Goal: Find specific page/section: Find specific page/section

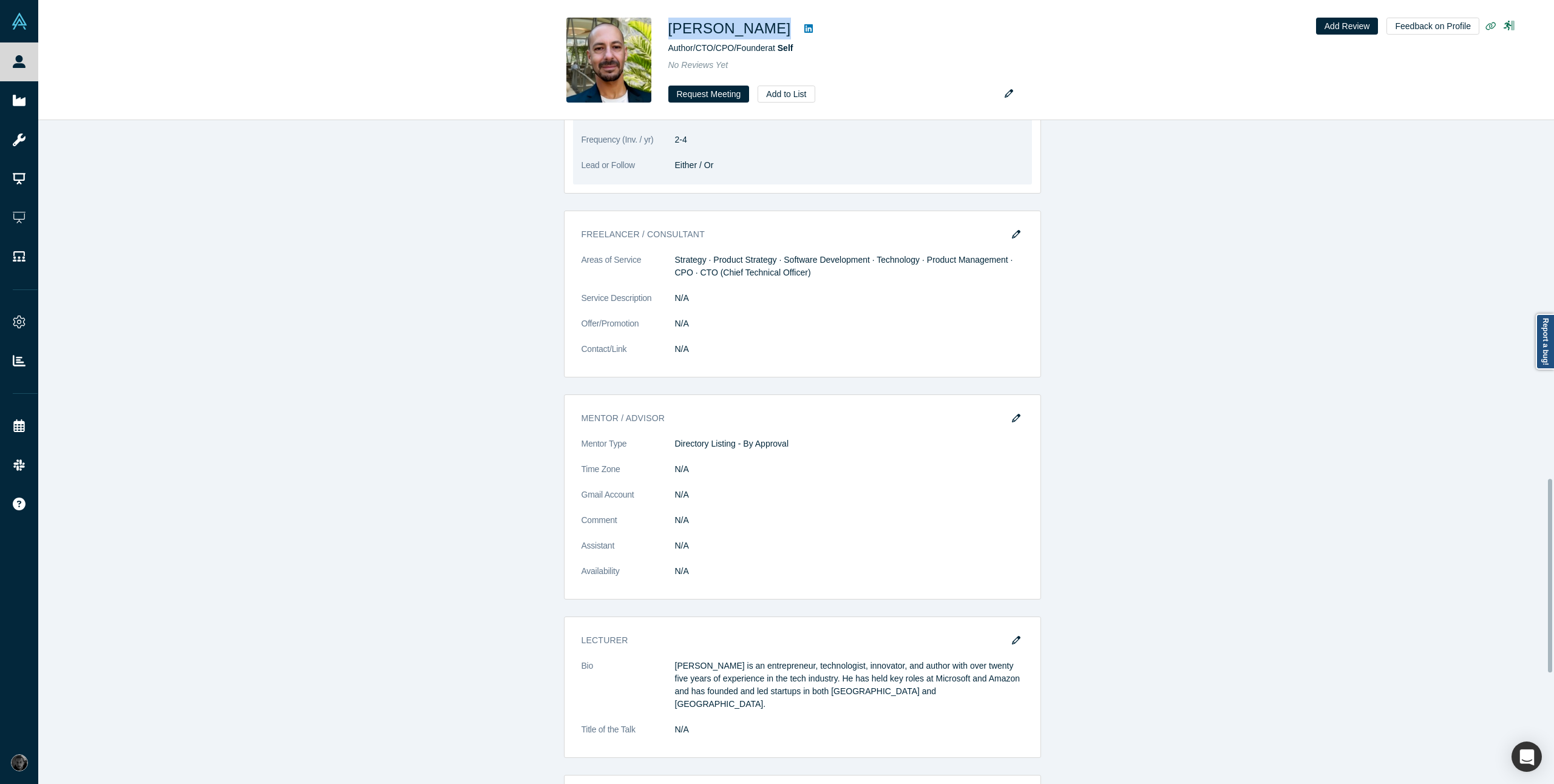
scroll to position [1068, 0]
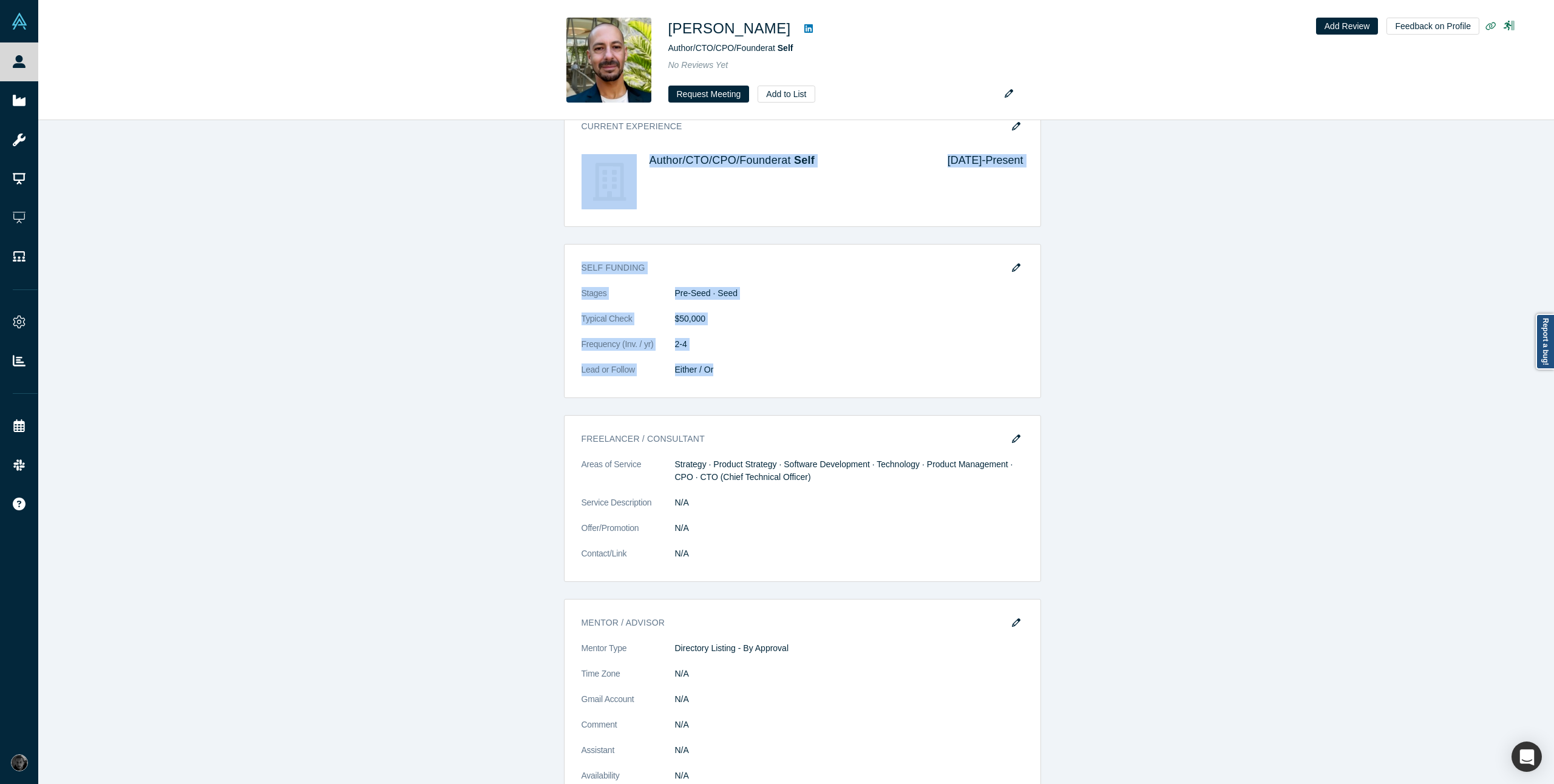
drag, startPoint x: 770, startPoint y: 374, endPoint x: 454, endPoint y: 156, distance: 383.9
click at [454, 156] on div "Account Messages Quota N/A Alchemist Roles Mentor · Lecturer · Freelancer / Con…" at bounding box center [802, 460] width 1528 height 1715
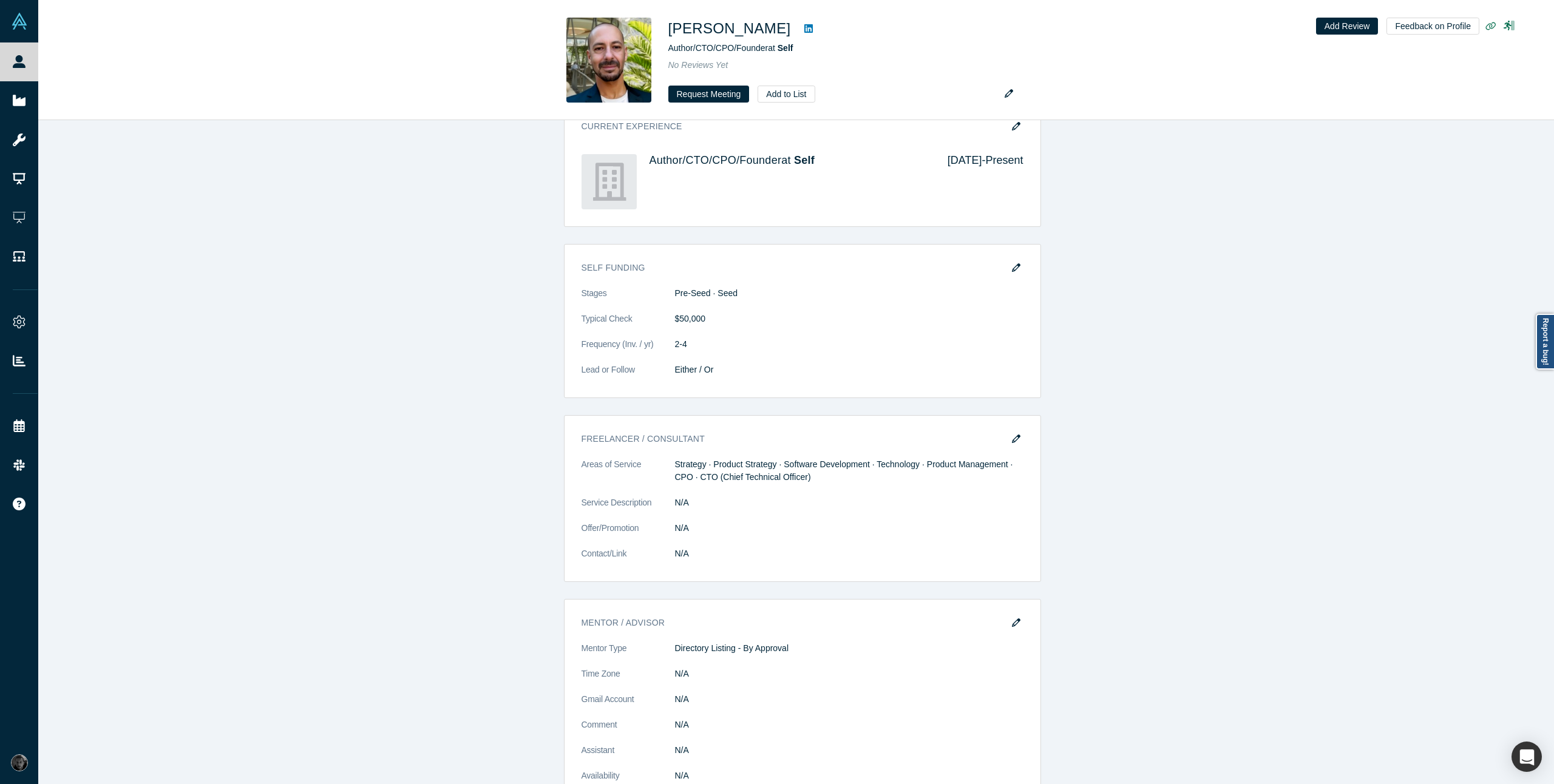
click at [1195, 403] on div "Account Messages Quota N/A Alchemist Roles Mentor · Lecturer · Freelancer / Con…" at bounding box center [802, 460] width 1528 height 1715
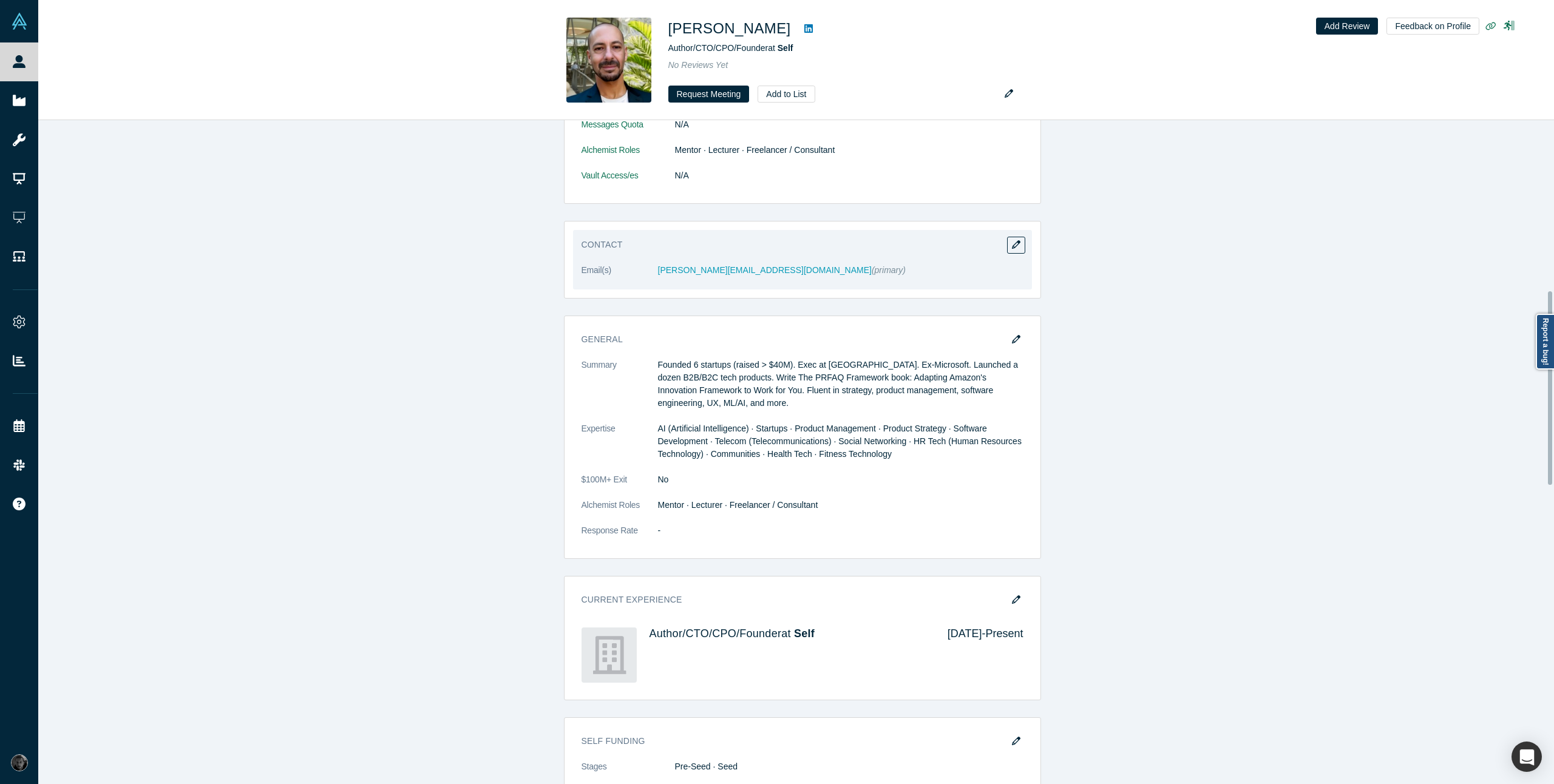
scroll to position [582, 0]
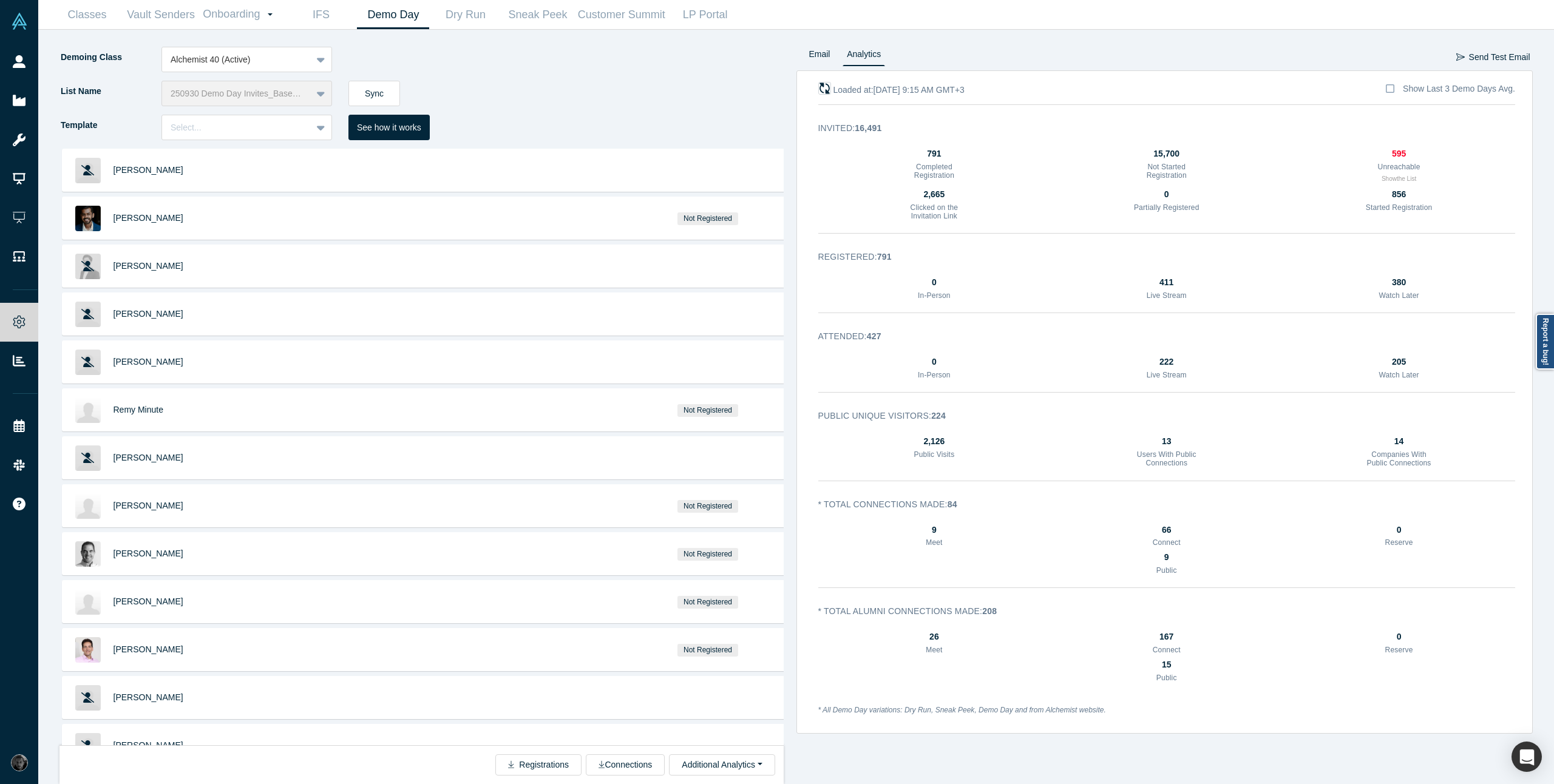
click at [822, 92] on icon "button" at bounding box center [824, 88] width 12 height 12
